Goal: Task Accomplishment & Management: Manage account settings

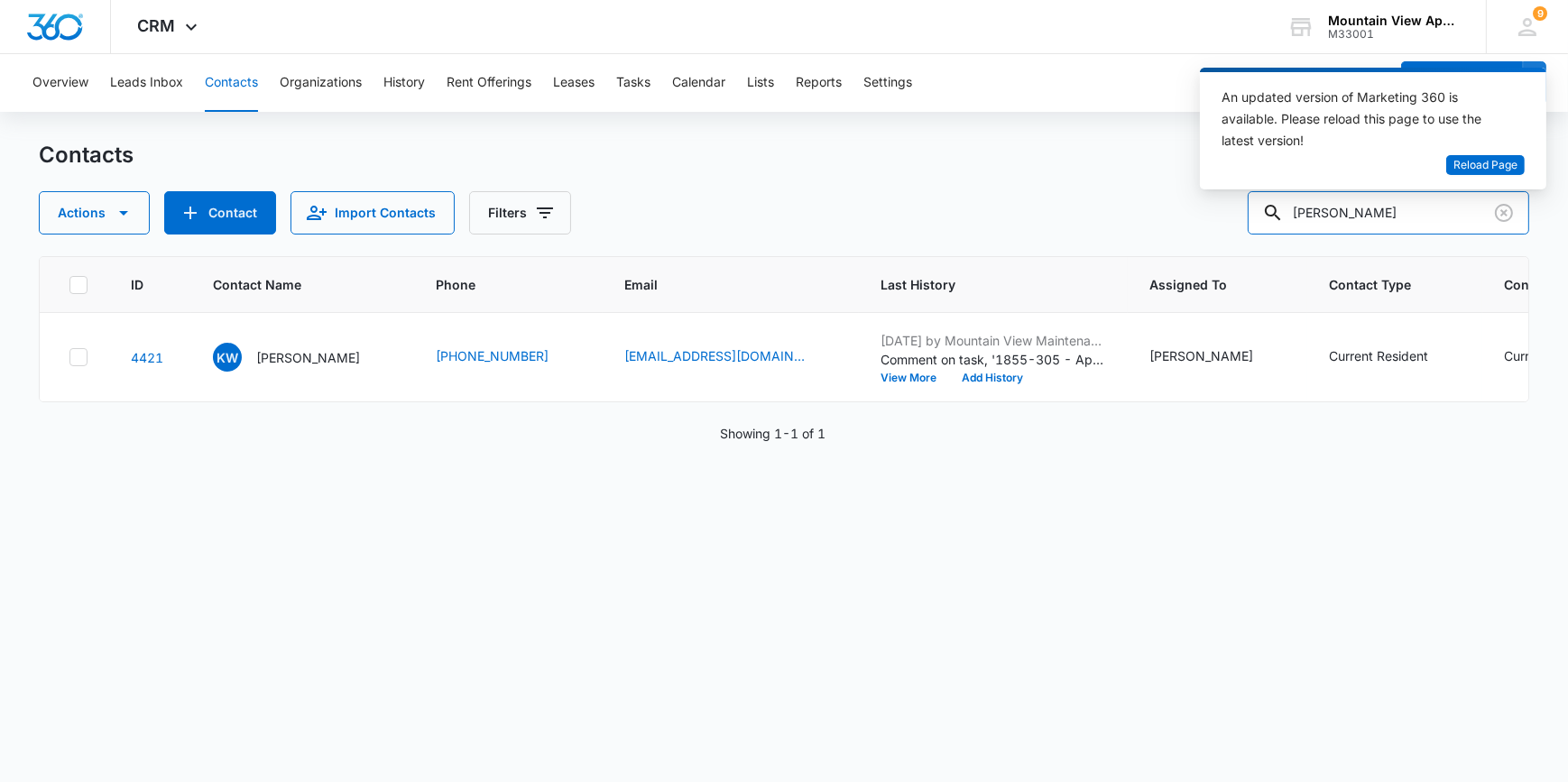
drag, startPoint x: 1377, startPoint y: 227, endPoint x: 1308, endPoint y: 237, distance: 69.7
click at [1308, 237] on div "Contacts Actions Contact Import Contacts Filters westman ID Contact Name Phone …" at bounding box center [783, 460] width 1489 height 639
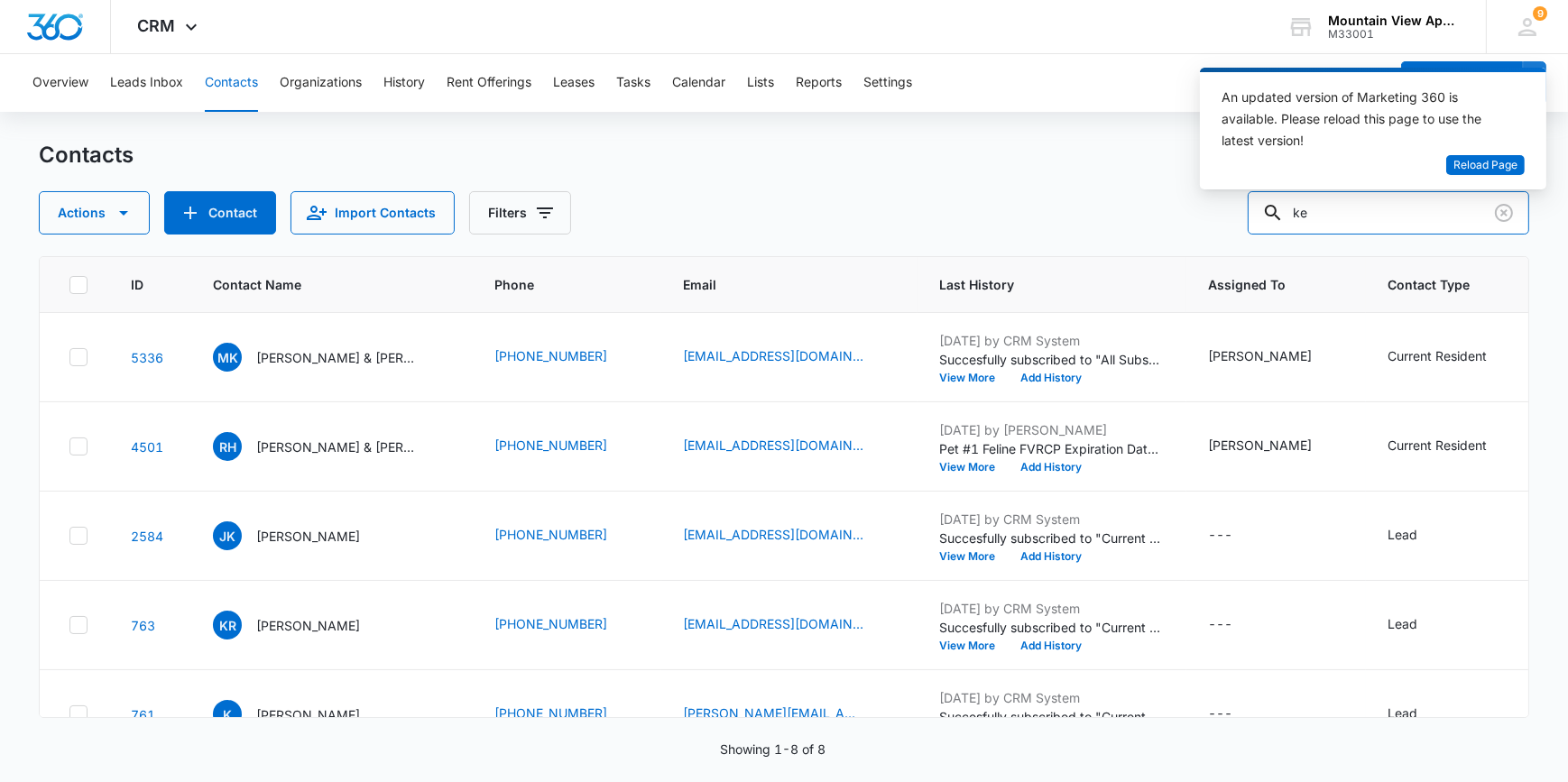
type input "k"
type input "[PERSON_NAME]"
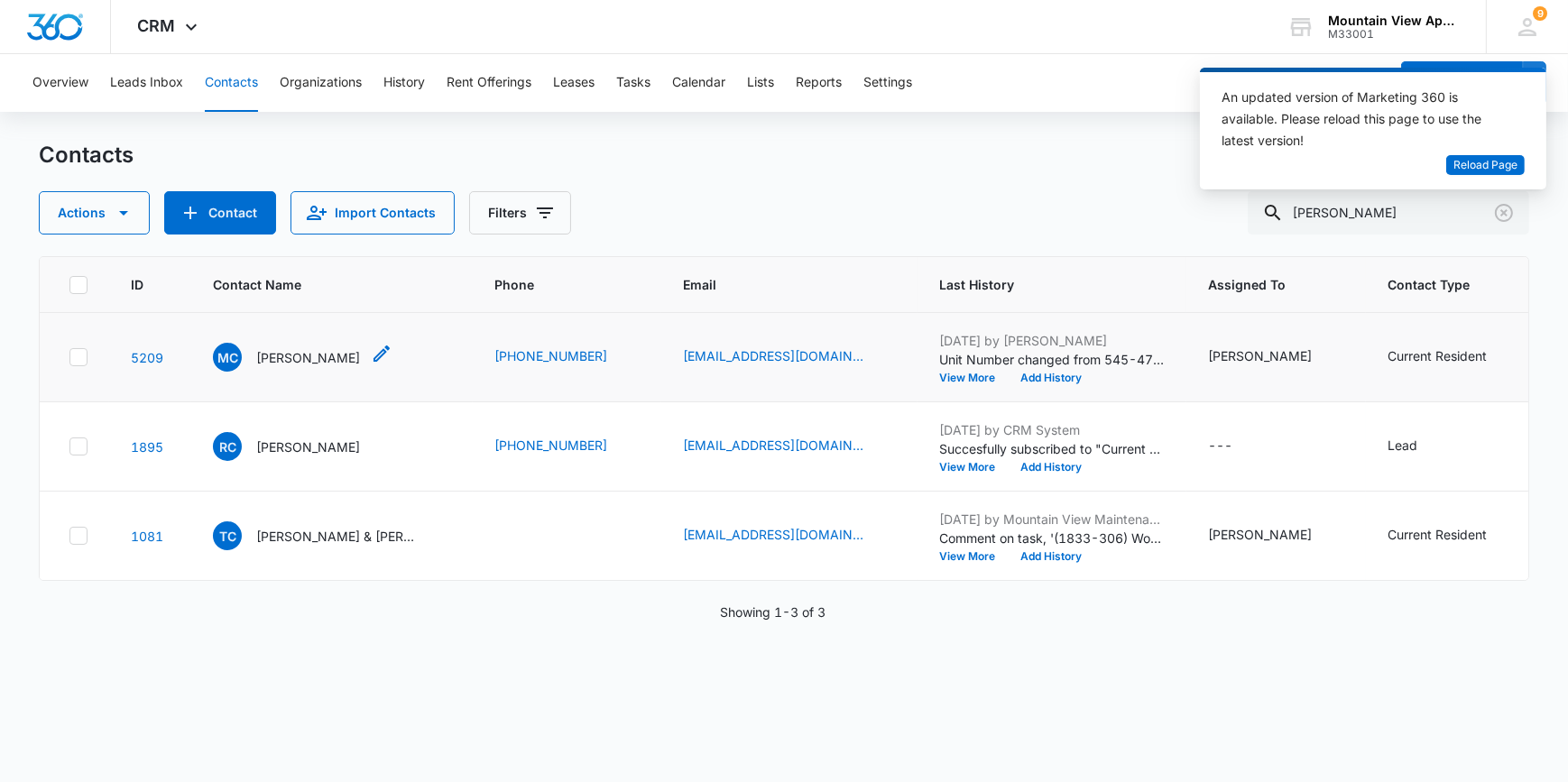
click at [280, 353] on p "[PERSON_NAME]" at bounding box center [308, 358] width 104 height 19
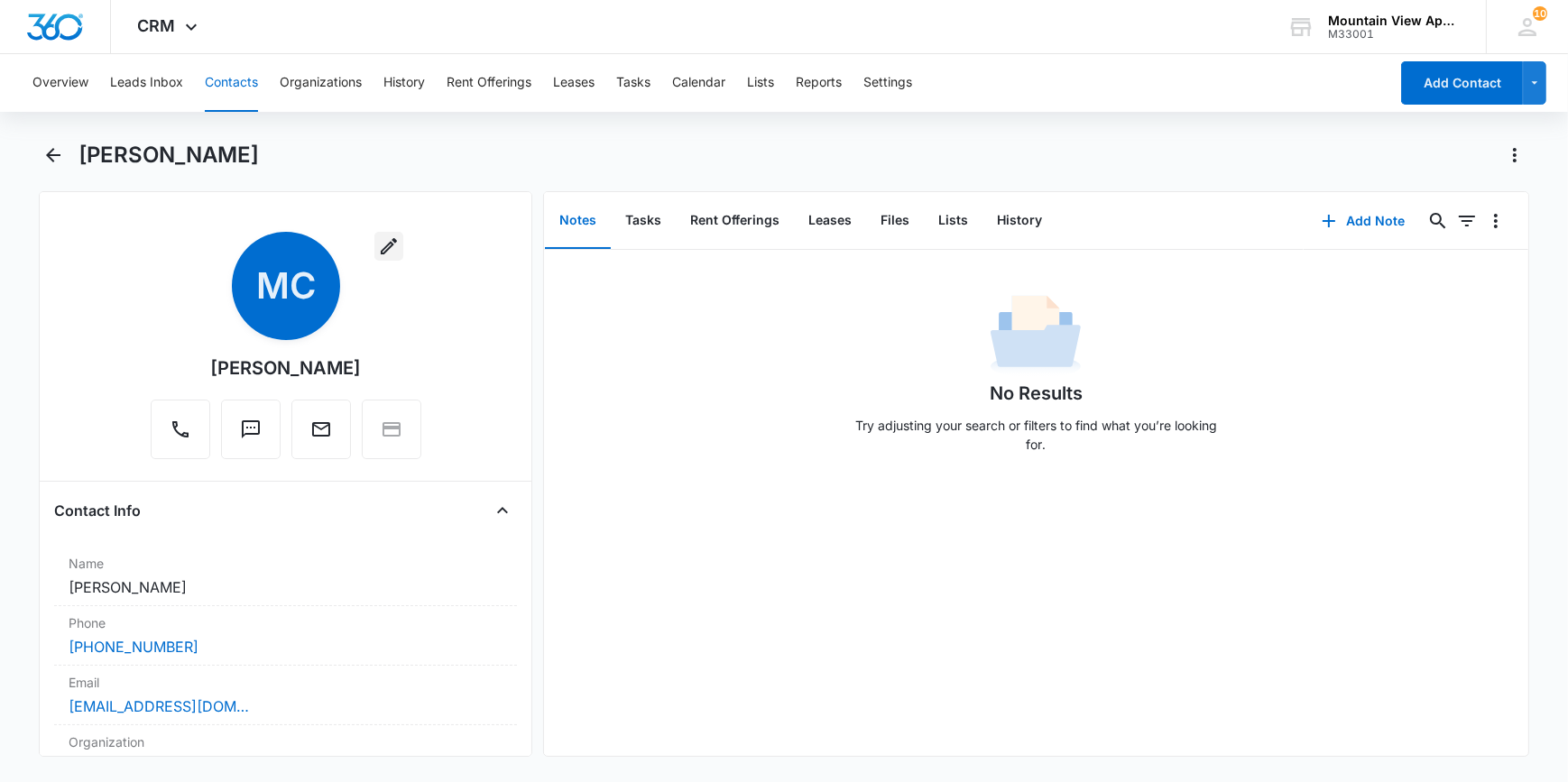
click at [375, 251] on button "button" at bounding box center [389, 246] width 29 height 29
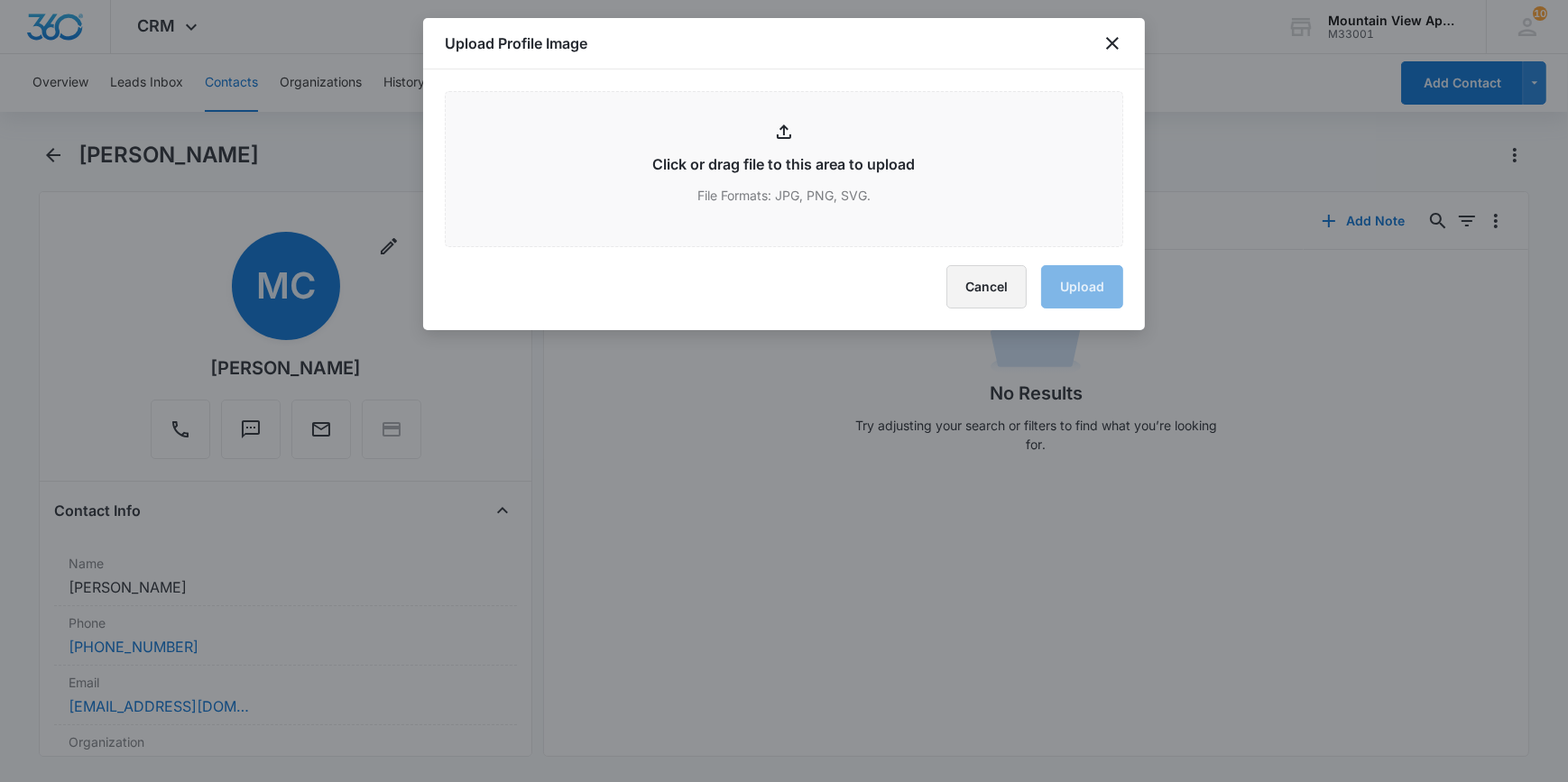
click at [964, 299] on button "Cancel" at bounding box center [987, 287] width 81 height 43
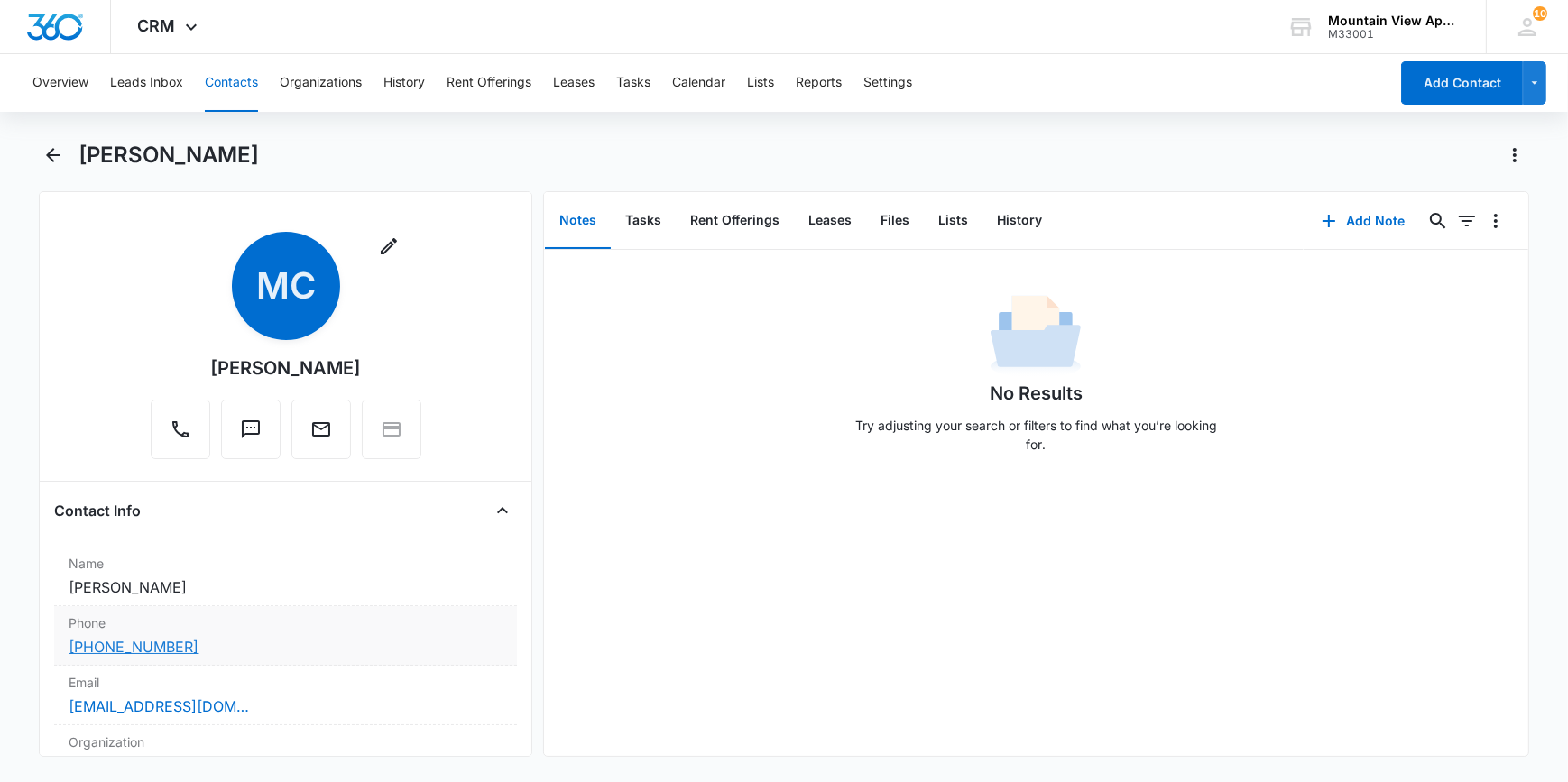
click at [146, 646] on link "[PHONE_NUMBER]" at bounding box center [133, 646] width 130 height 22
click at [723, 674] on div "No Results Try adjusting your search or filters to find what you’re looking for." at bounding box center [1036, 502] width 984 height 506
click at [378, 244] on icon "button" at bounding box center [389, 246] width 22 height 22
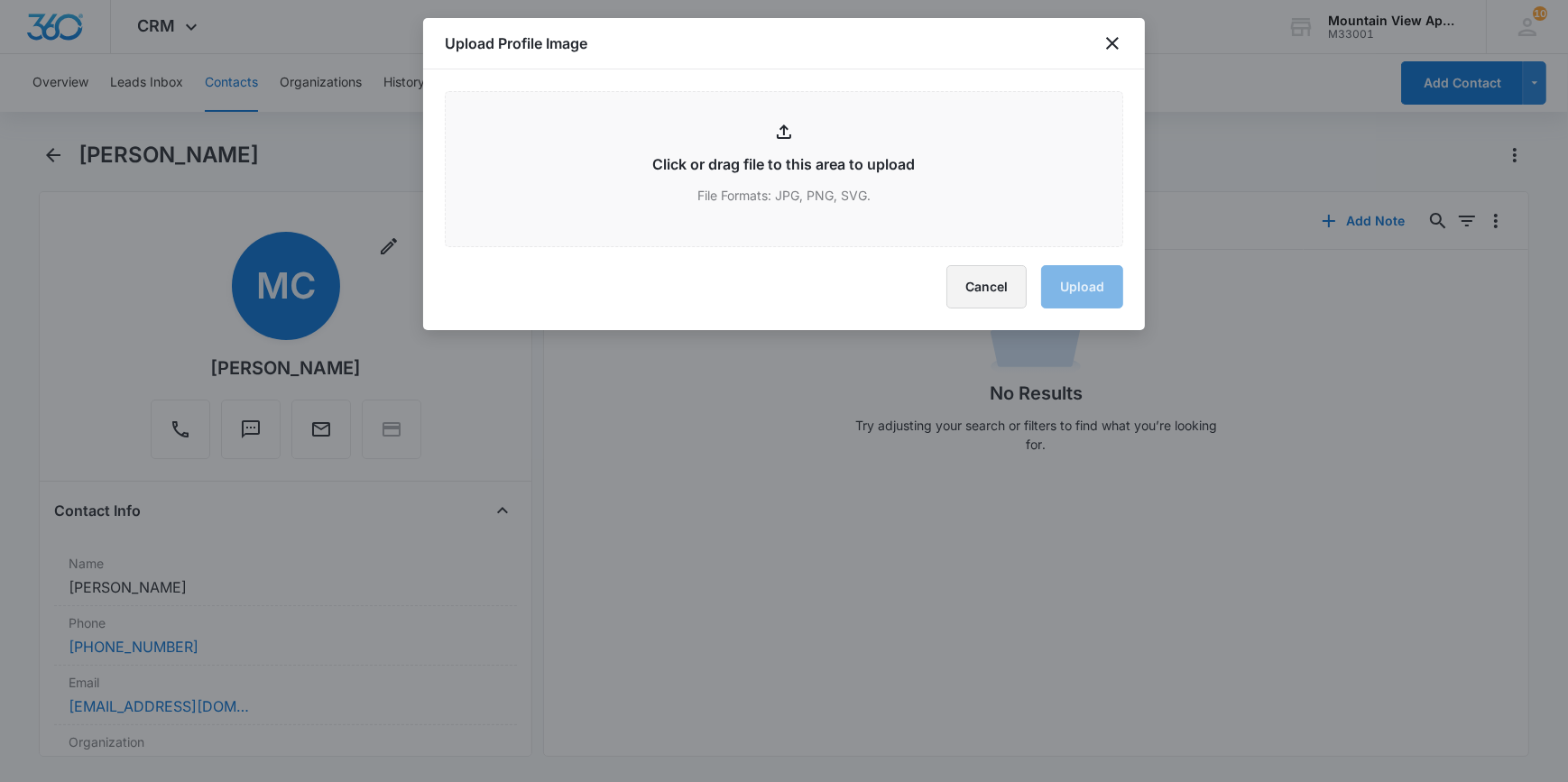
click at [980, 284] on button "Cancel" at bounding box center [987, 287] width 81 height 43
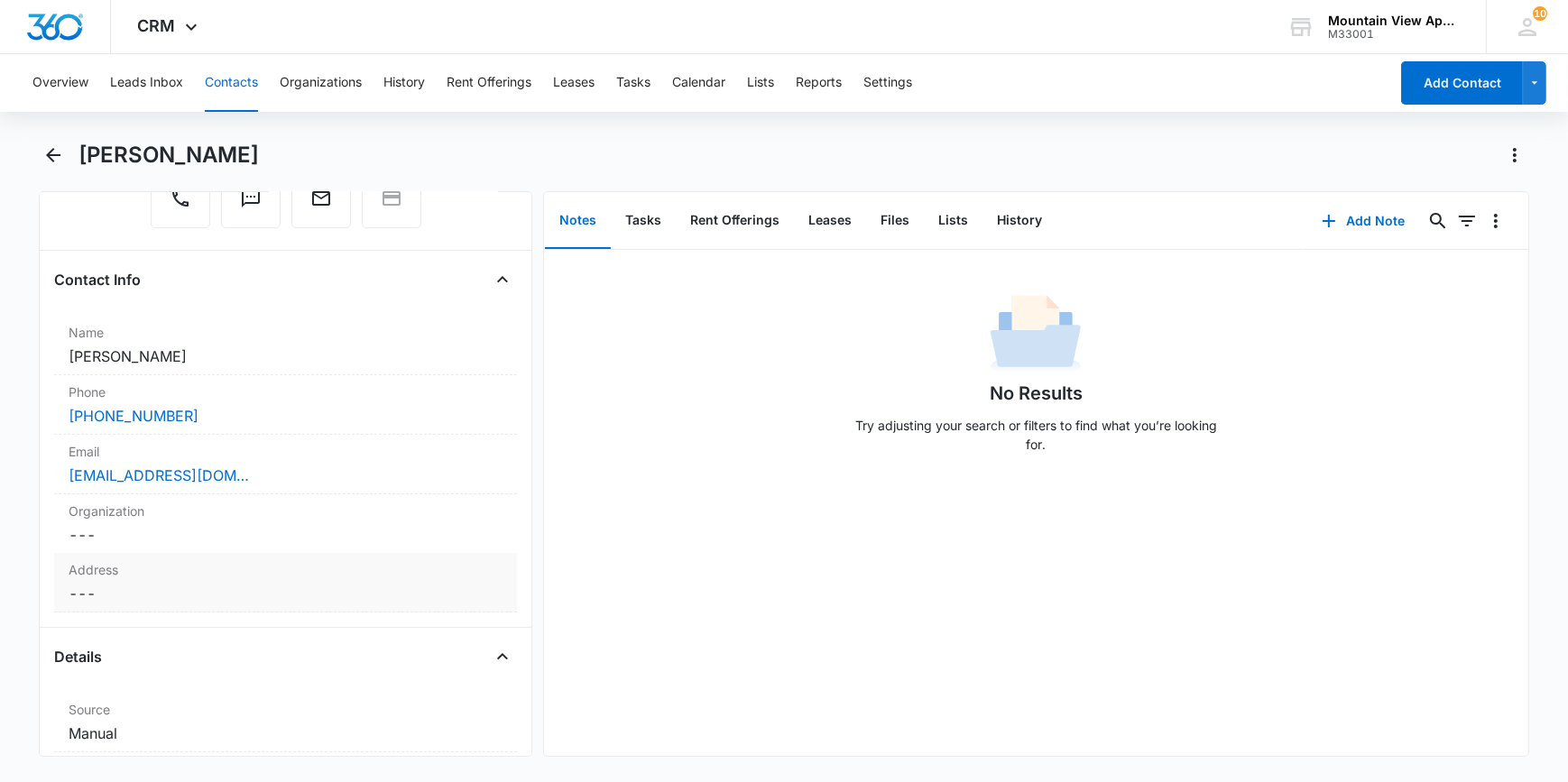
scroll to position [245, 0]
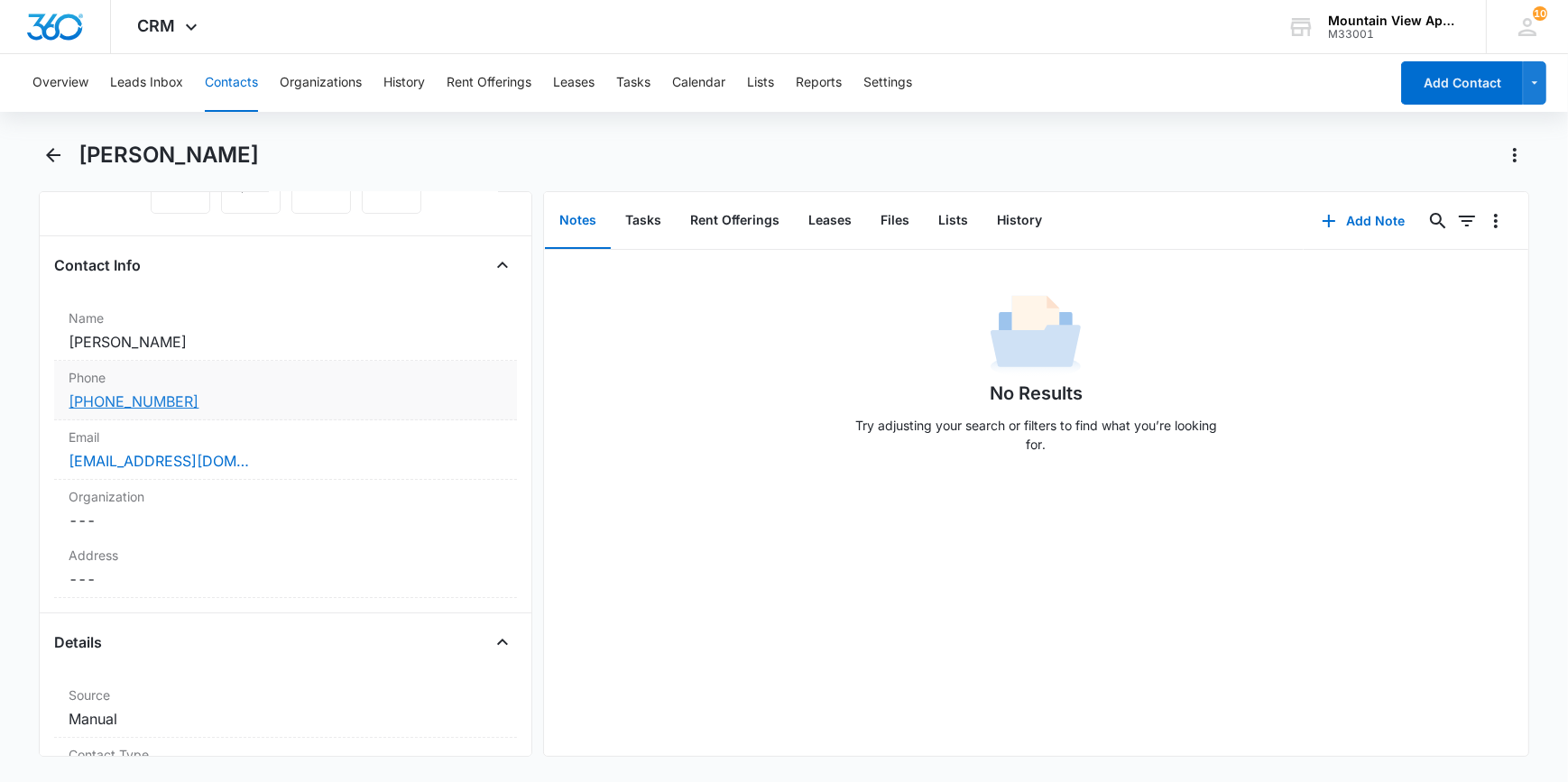
click at [83, 396] on link "[PHONE_NUMBER]" at bounding box center [133, 401] width 130 height 22
click at [386, 167] on div "[PERSON_NAME]" at bounding box center [804, 155] width 1451 height 29
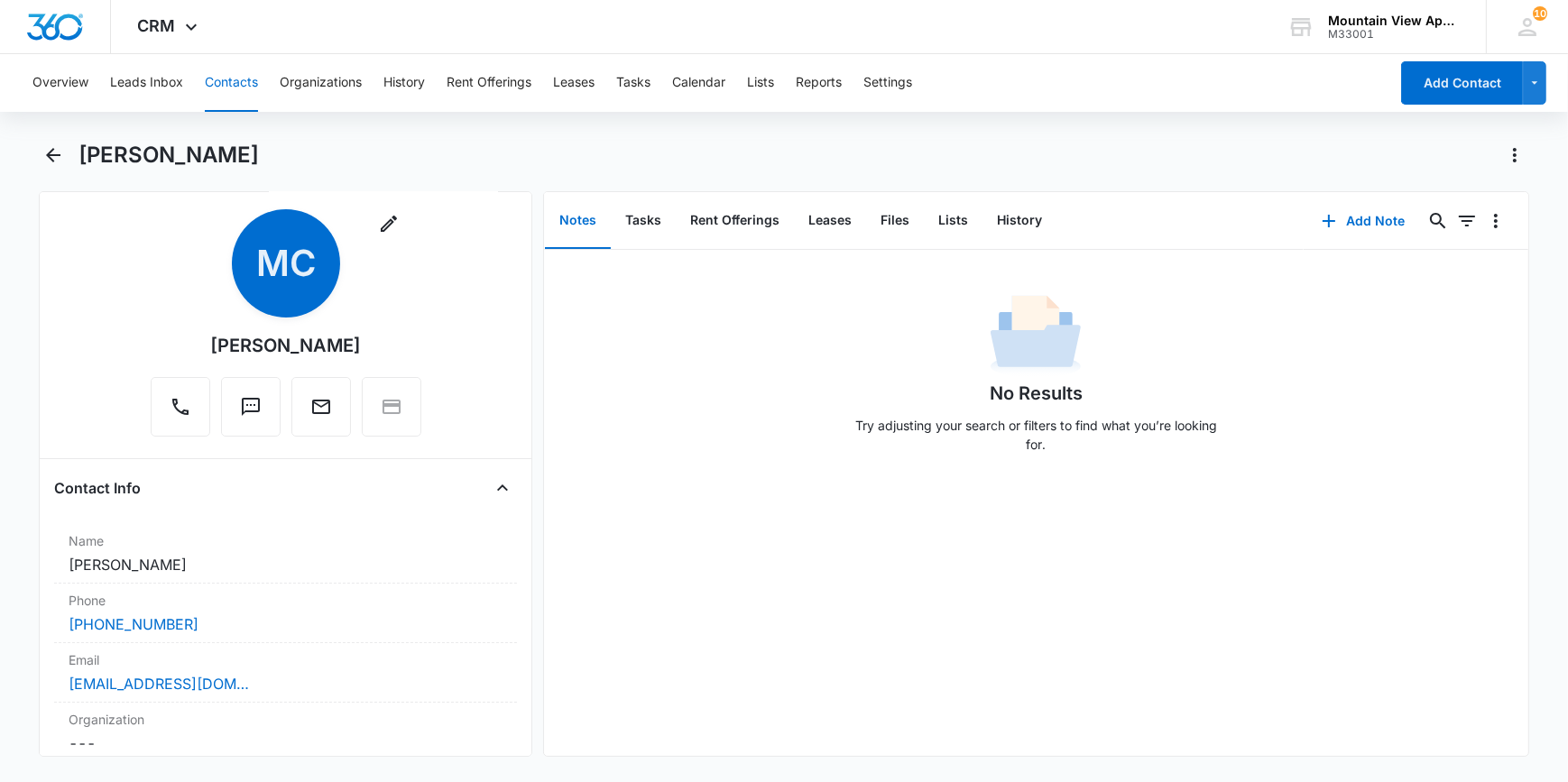
scroll to position [0, 0]
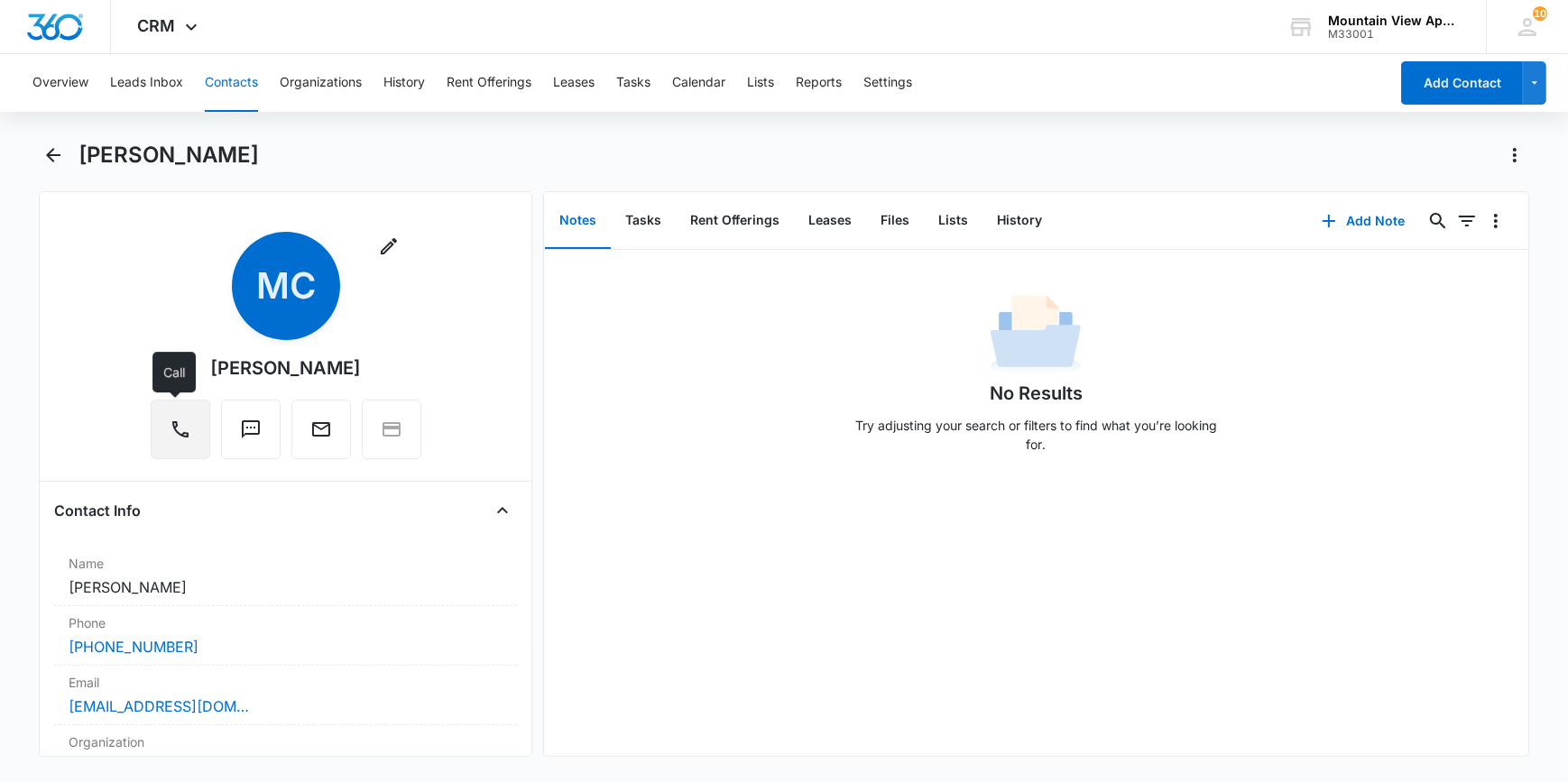
click at [170, 432] on icon "Call" at bounding box center [180, 429] width 22 height 22
click at [379, 243] on icon "button" at bounding box center [389, 246] width 22 height 22
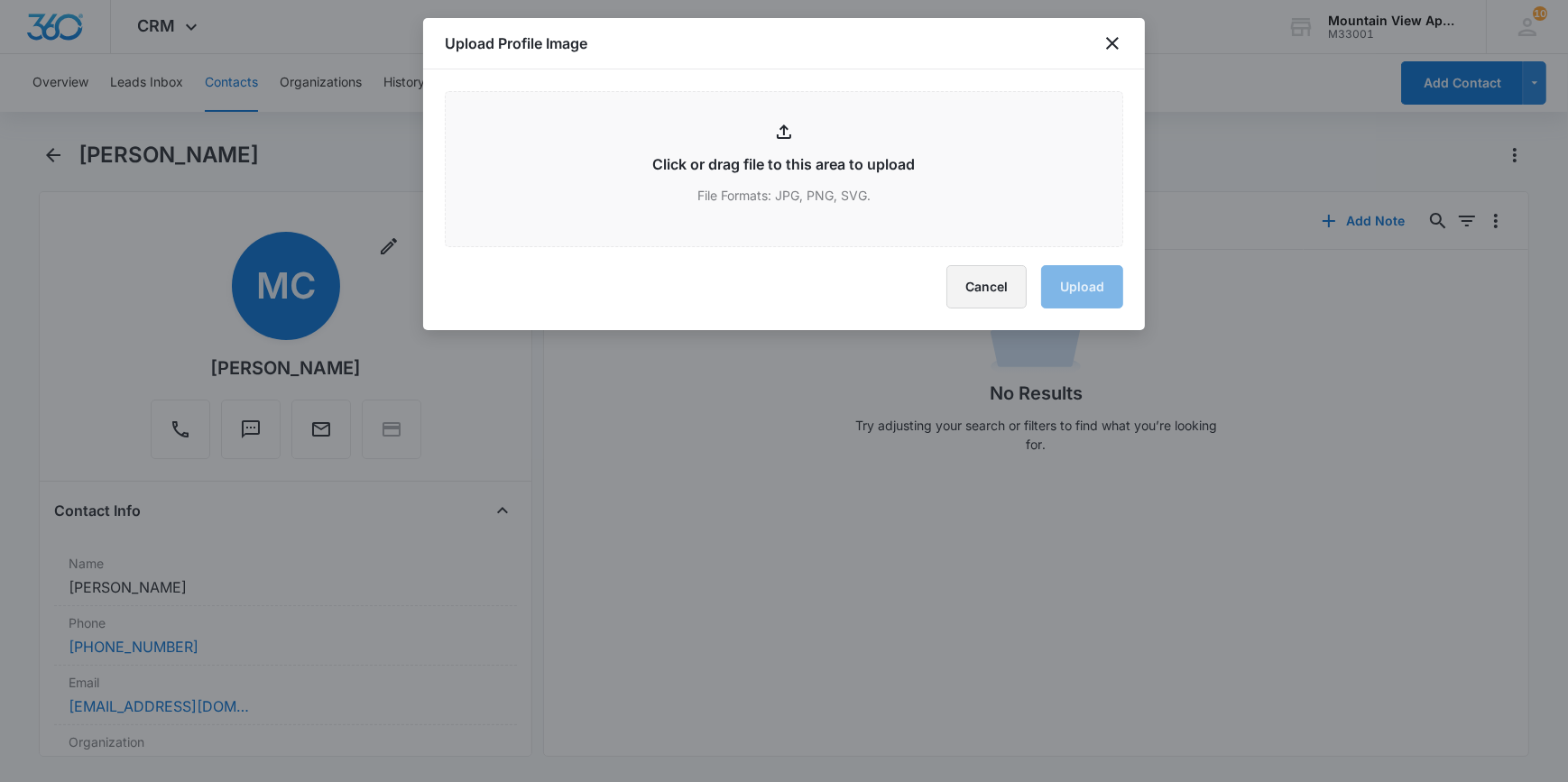
click at [994, 294] on button "Cancel" at bounding box center [987, 287] width 81 height 43
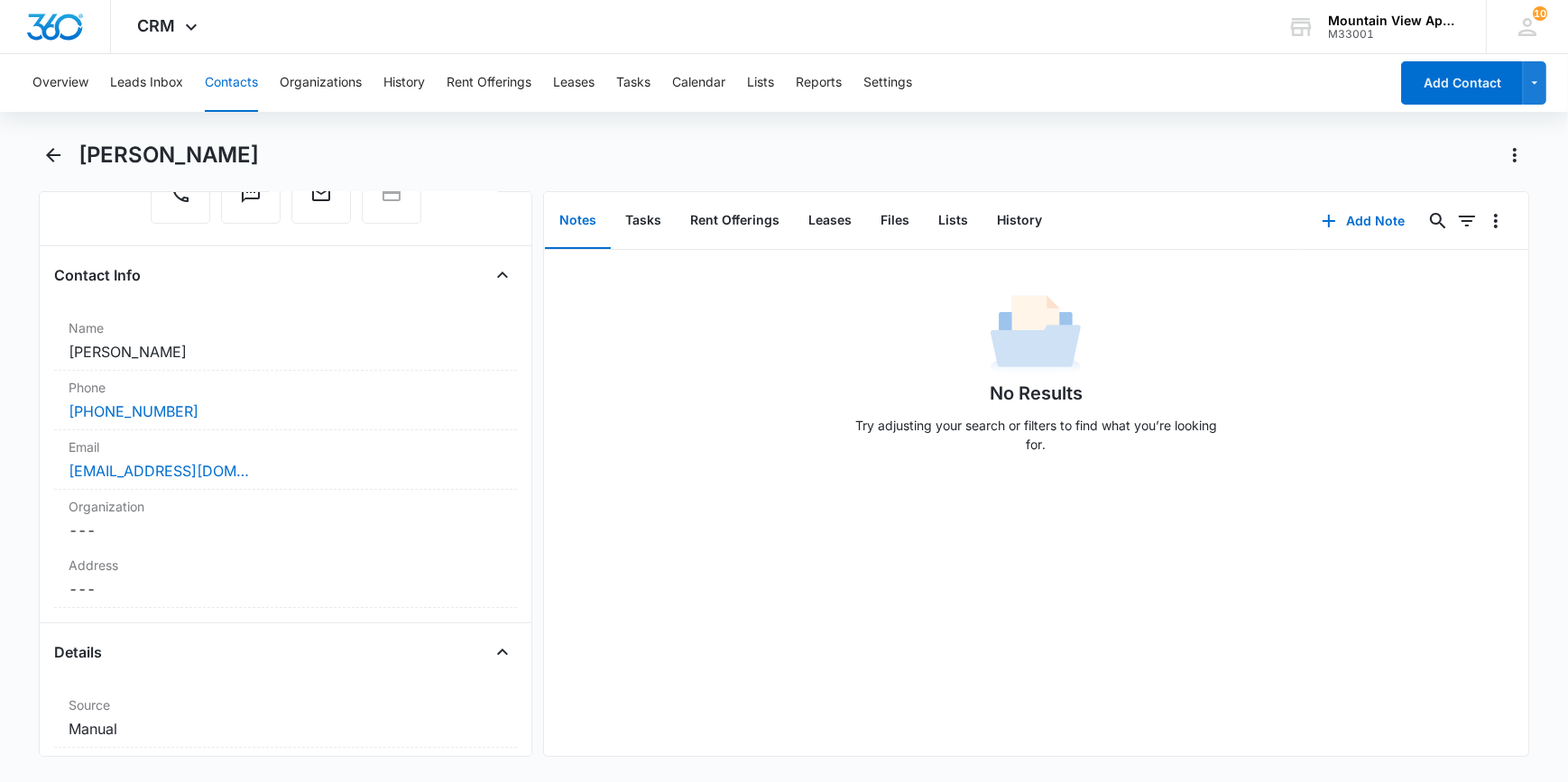
scroll to position [245, 0]
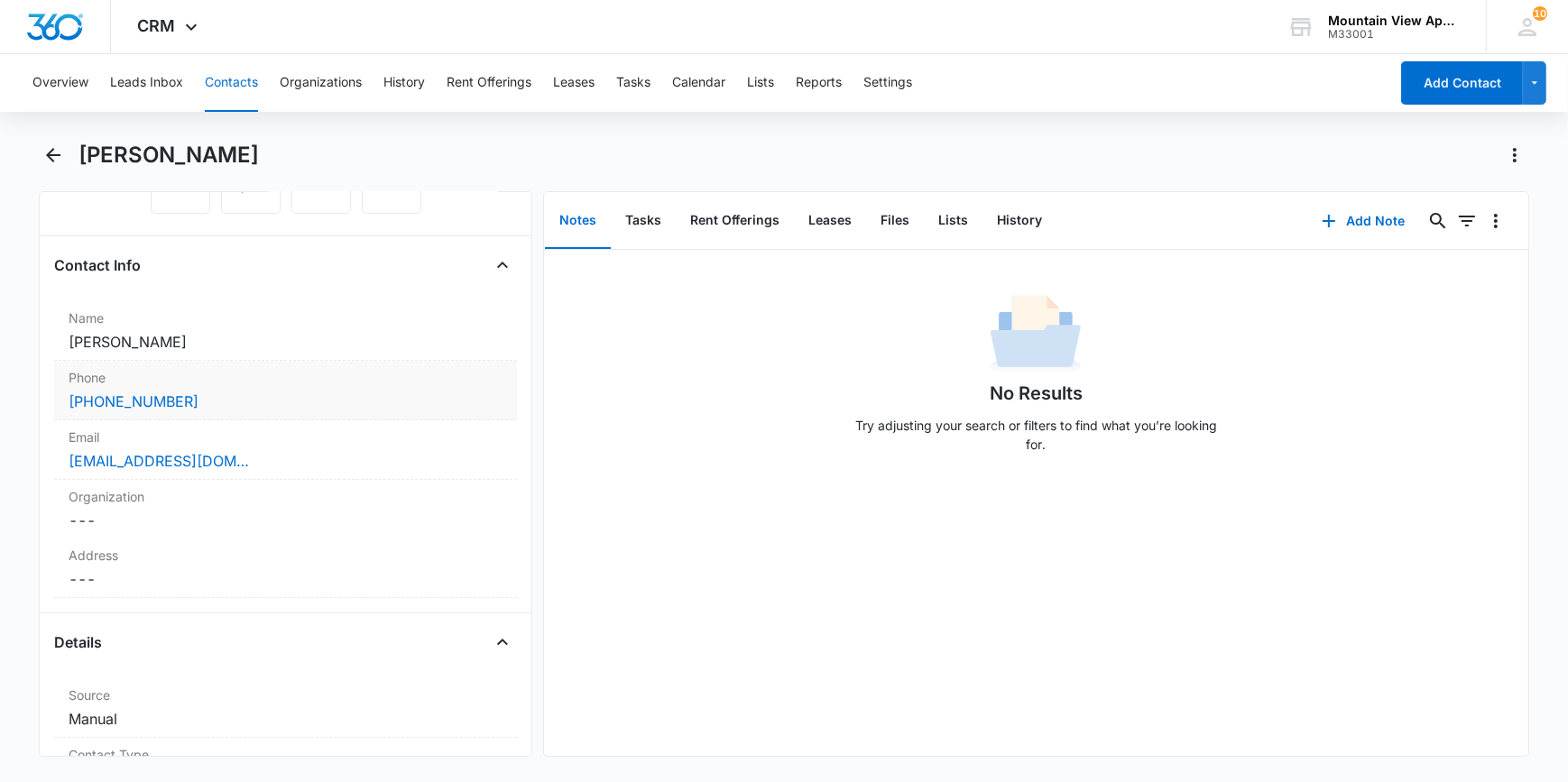
click at [89, 375] on label "Phone" at bounding box center [284, 377] width 433 height 19
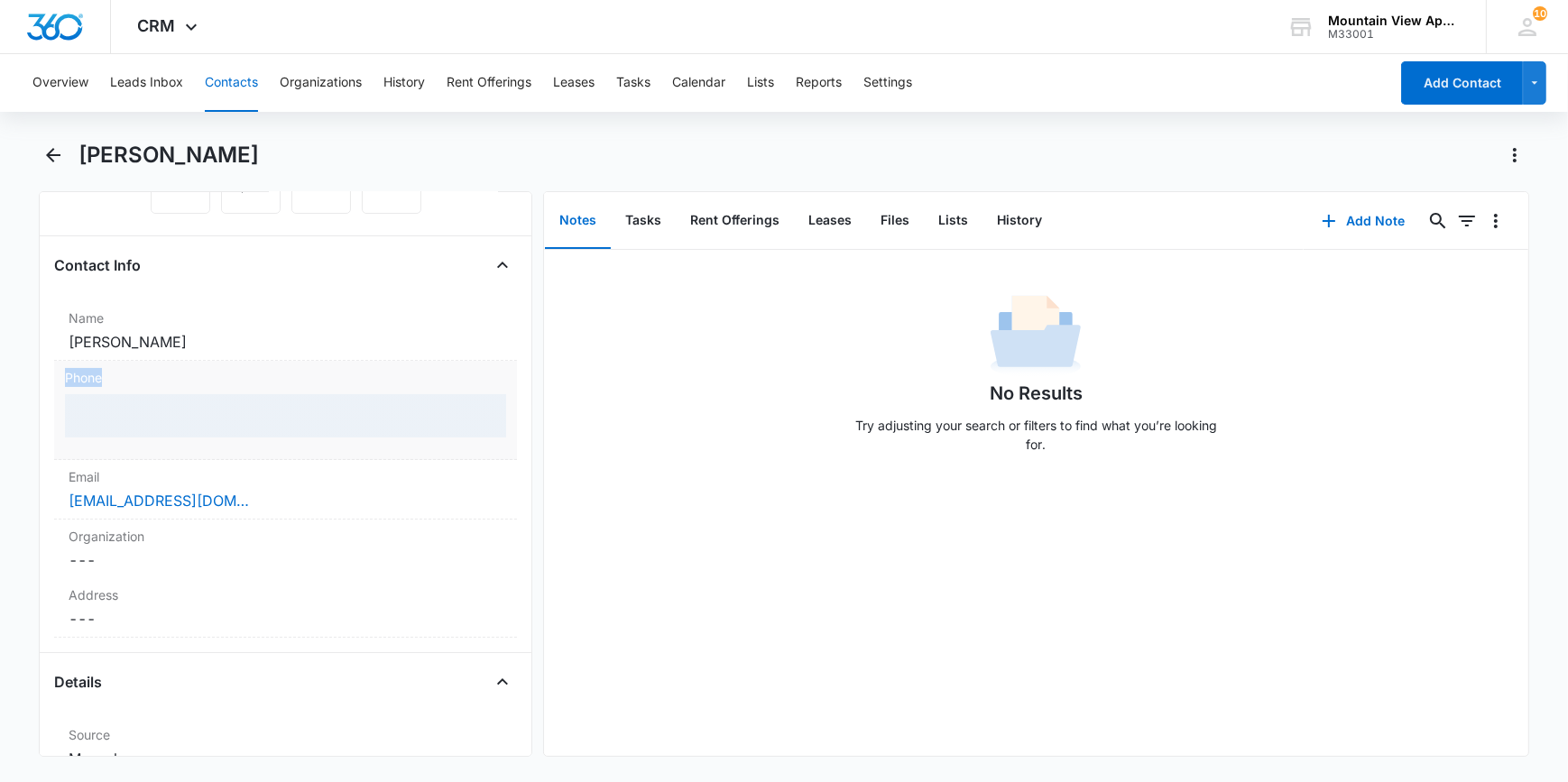
click at [89, 375] on label "Phone" at bounding box center [284, 377] width 440 height 19
drag, startPoint x: 89, startPoint y: 375, endPoint x: 94, endPoint y: 341, distance: 34.4
click at [94, 341] on dd "Cancel Save Changes [PERSON_NAME]" at bounding box center [284, 342] width 433 height 22
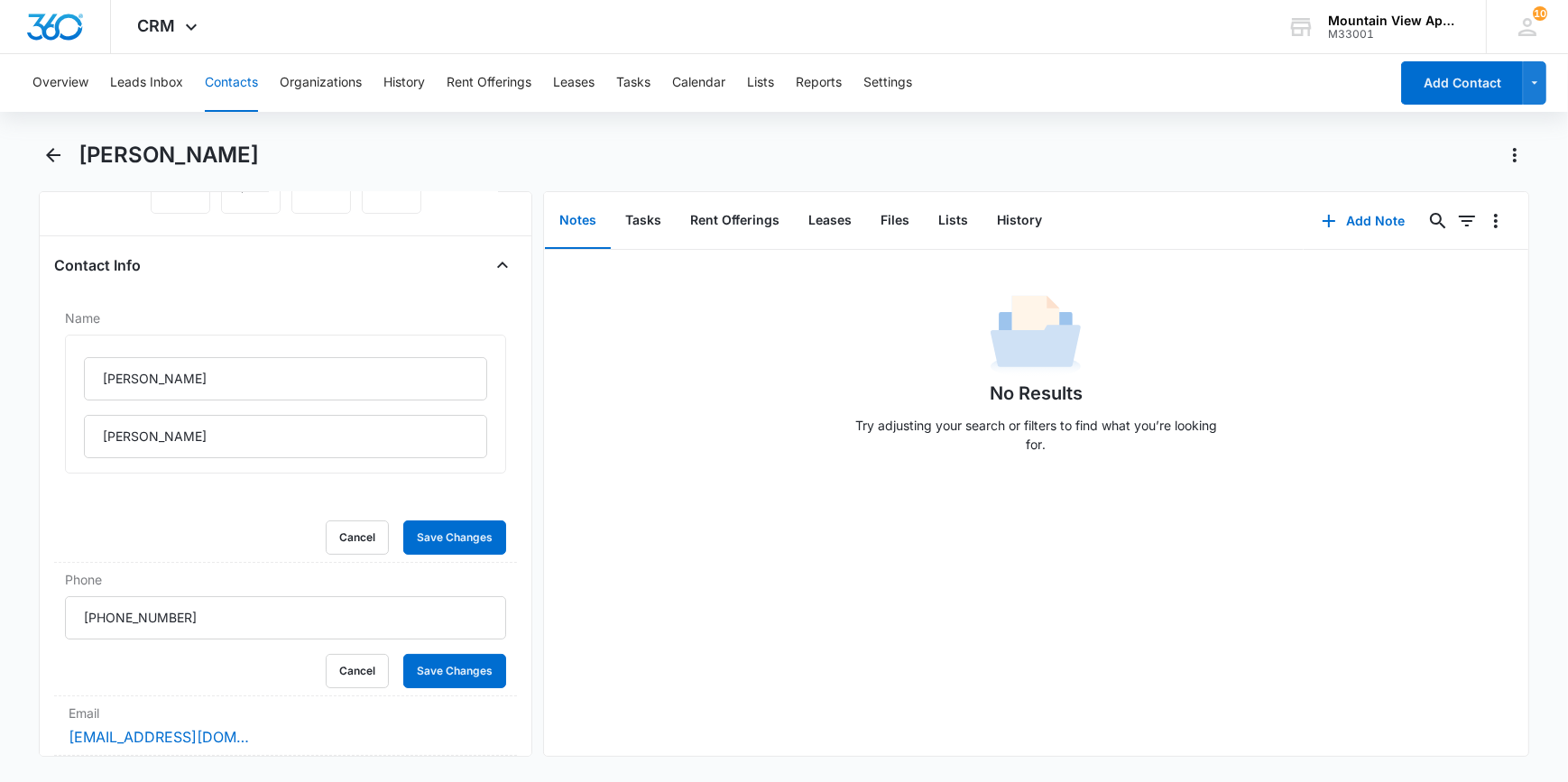
click at [92, 352] on div "[PERSON_NAME]" at bounding box center [284, 404] width 440 height 139
click at [151, 622] on input "Phone" at bounding box center [284, 618] width 440 height 43
click at [138, 615] on input "Phone" at bounding box center [284, 618] width 440 height 43
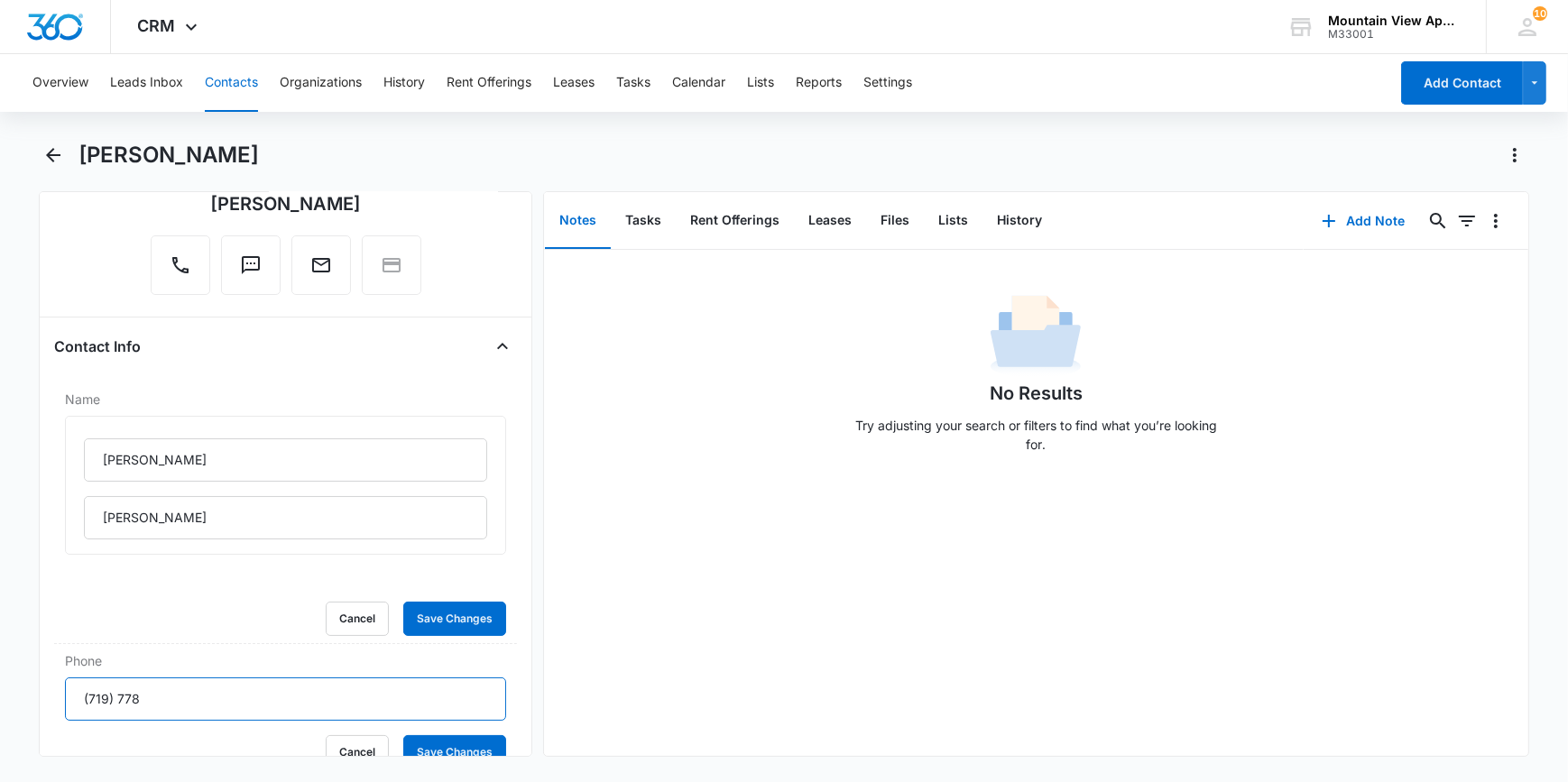
scroll to position [163, 0]
type input "[PHONE_NUMBER]"
click at [426, 628] on button "Save Changes" at bounding box center [455, 620] width 103 height 35
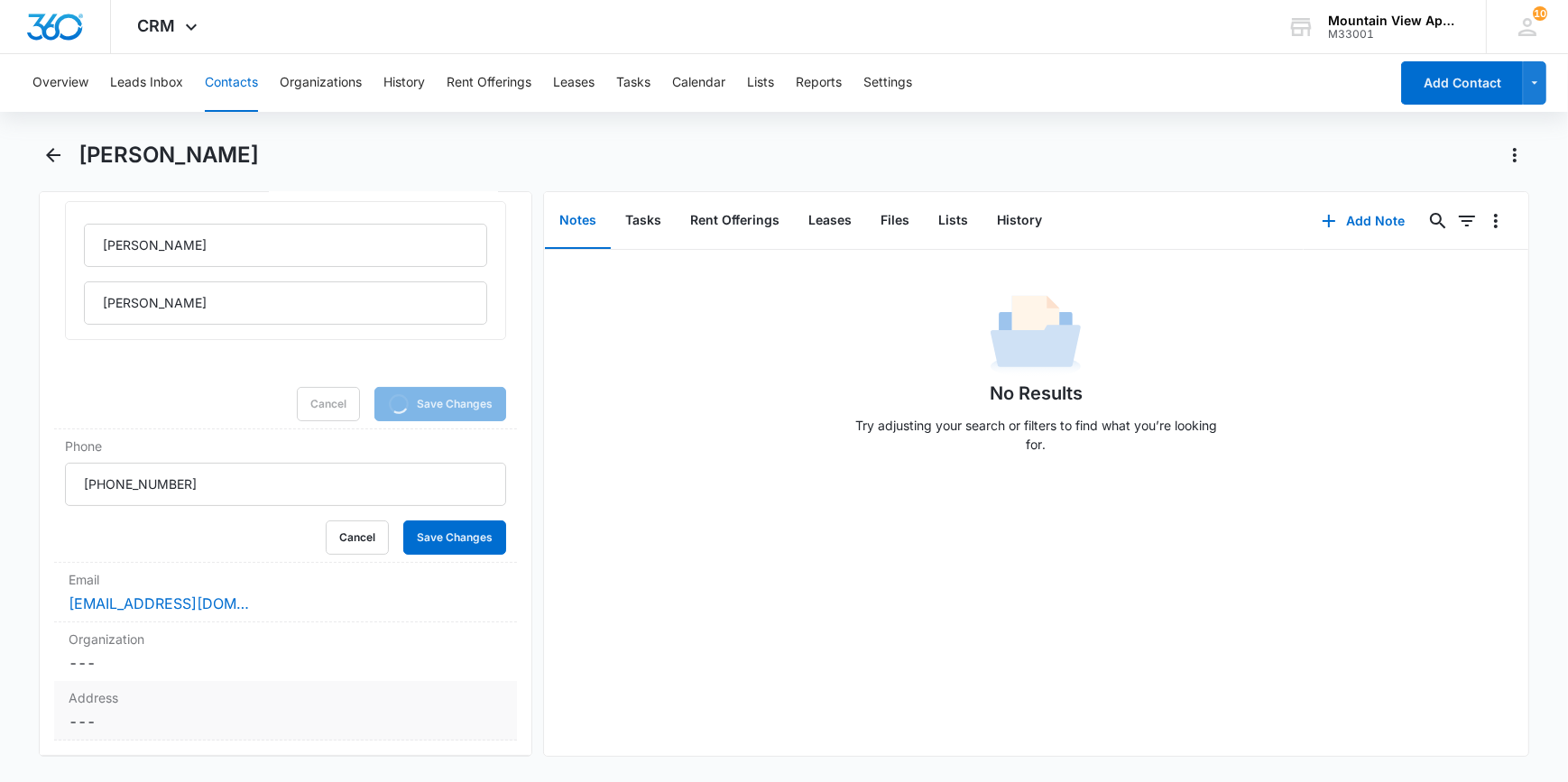
scroll to position [492, 0]
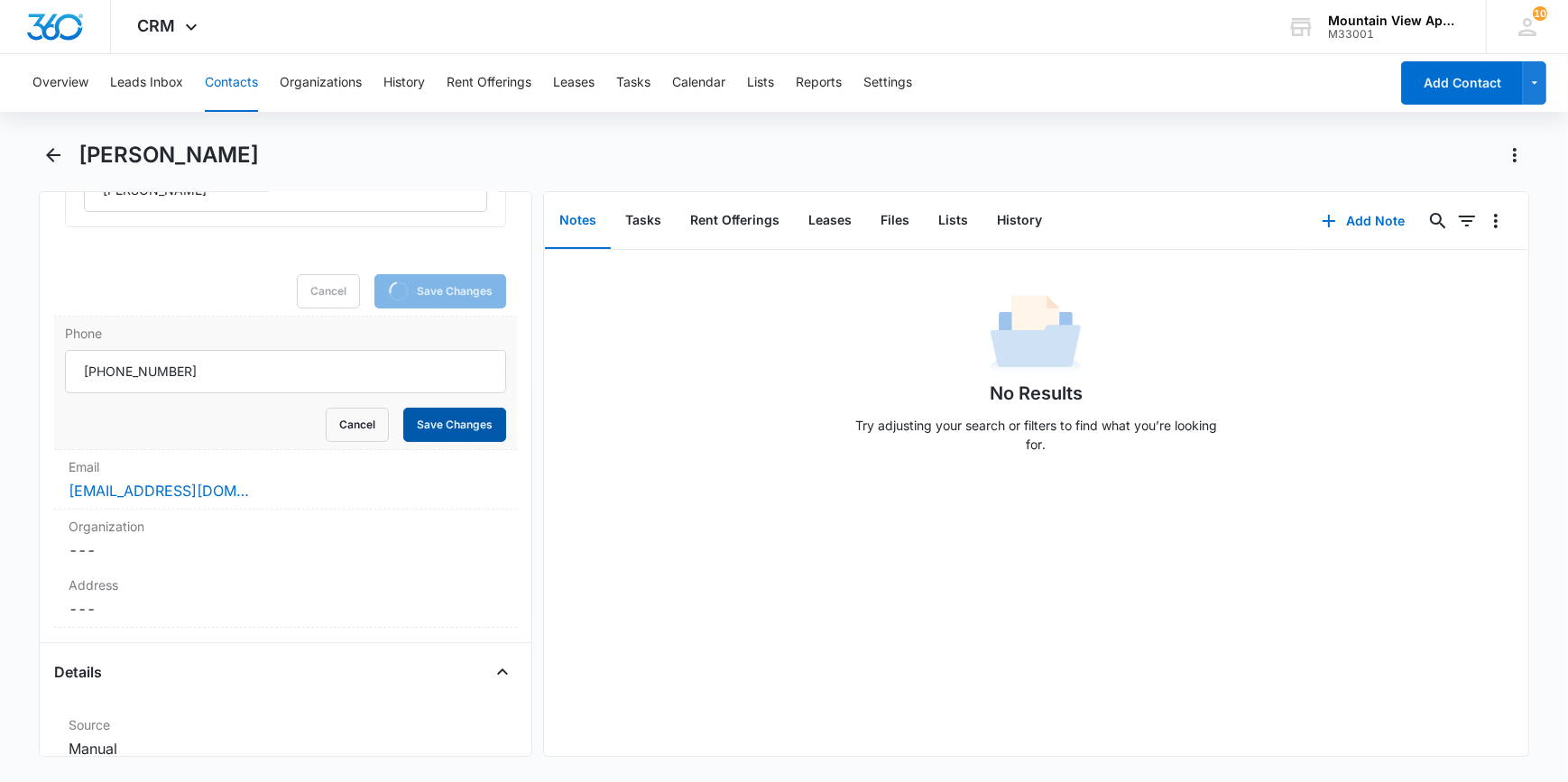
click at [452, 429] on button "Save Changes" at bounding box center [455, 424] width 103 height 35
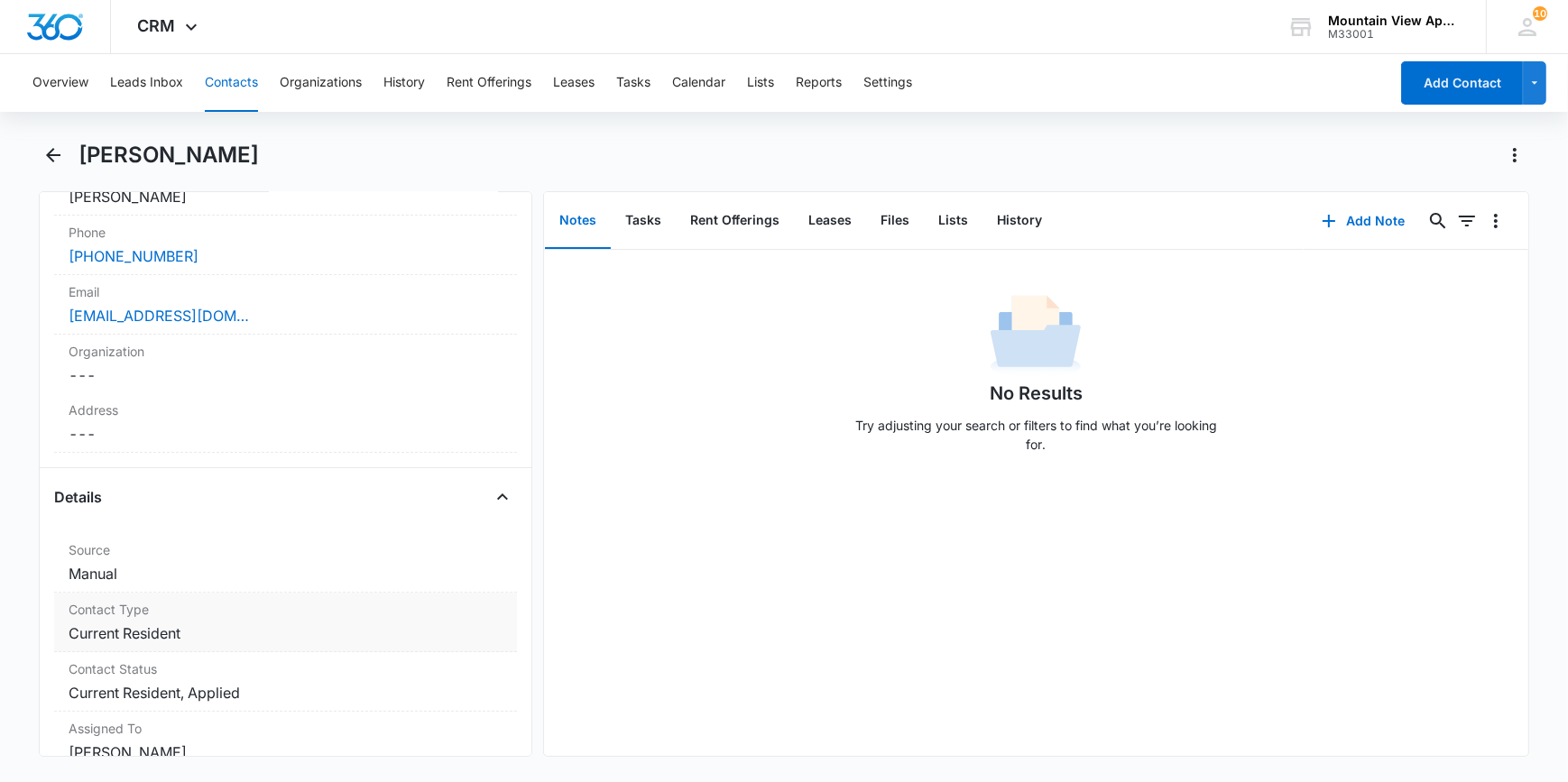
scroll to position [365, 0]
